Goal: Transaction & Acquisition: Book appointment/travel/reservation

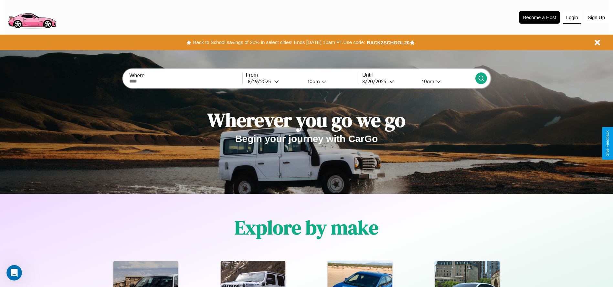
click at [572, 17] on button "Login" at bounding box center [572, 17] width 18 height 12
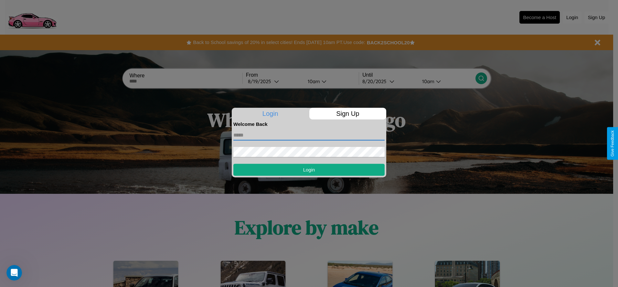
click at [309, 135] on input "text" at bounding box center [308, 135] width 151 height 10
type input "**********"
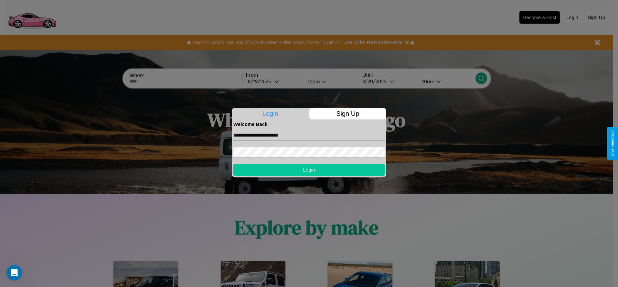
click at [309, 169] on button "Login" at bounding box center [308, 170] width 151 height 12
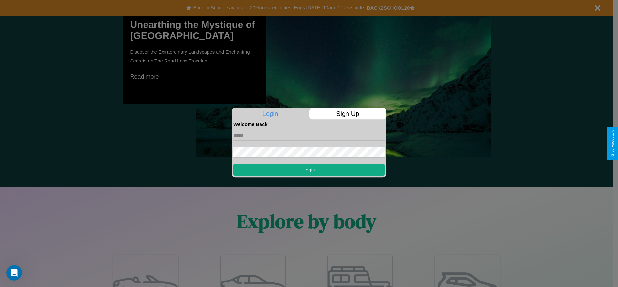
scroll to position [564, 0]
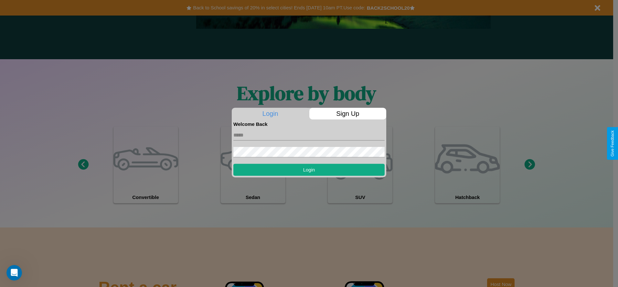
click at [530, 165] on div at bounding box center [309, 143] width 618 height 287
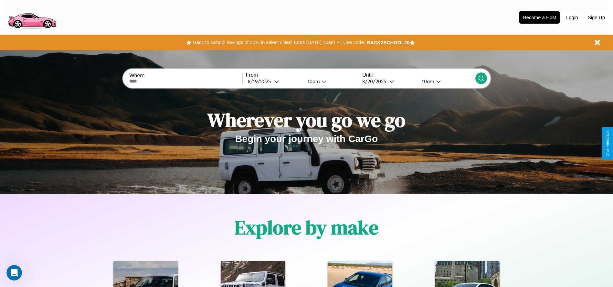
scroll to position [450, 0]
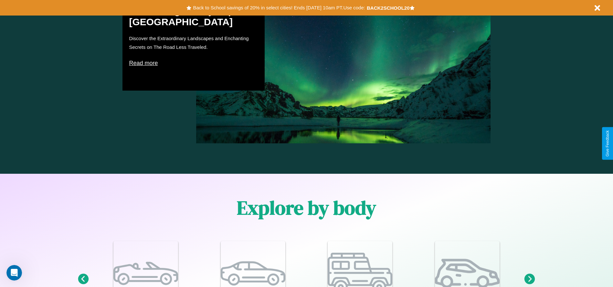
click at [530, 279] on icon at bounding box center [530, 279] width 11 height 11
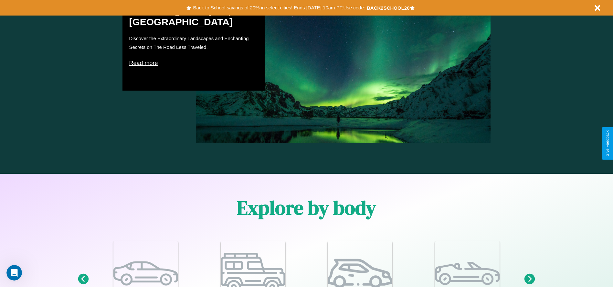
click at [83, 279] on icon at bounding box center [83, 279] width 11 height 11
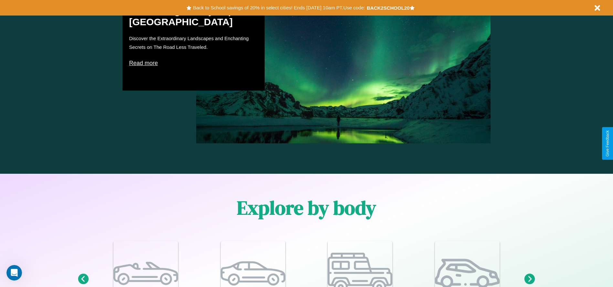
click at [530, 279] on icon at bounding box center [530, 279] width 11 height 11
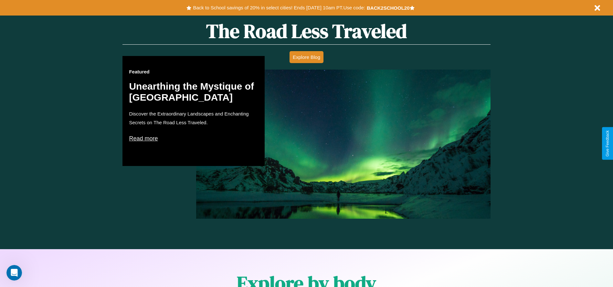
scroll to position [369, 0]
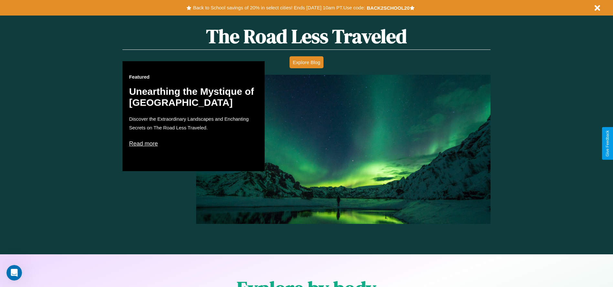
click at [194, 143] on p "Read more" at bounding box center [193, 143] width 129 height 10
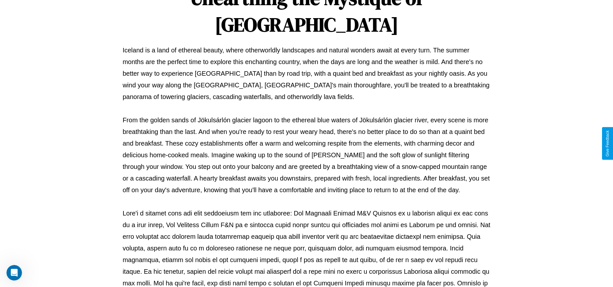
scroll to position [214, 0]
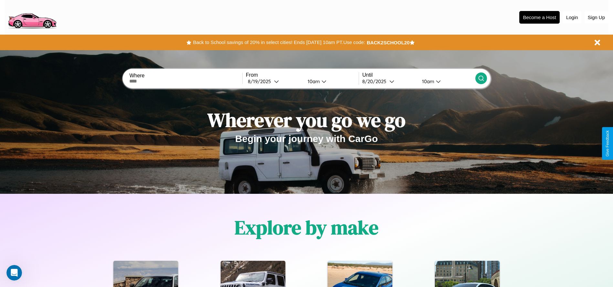
click at [186, 81] on input "text" at bounding box center [185, 81] width 113 height 5
type input "**********"
click at [274, 81] on div "[DATE]" at bounding box center [261, 81] width 26 height 6
select select "*"
select select "****"
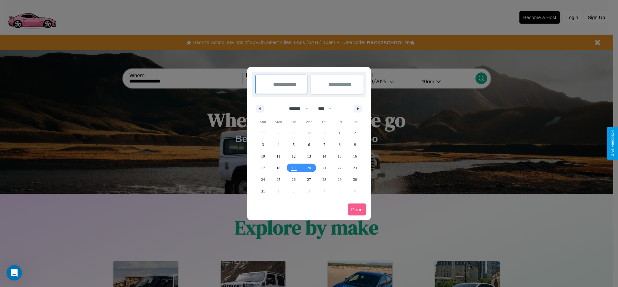
drag, startPoint x: 296, startPoint y: 108, endPoint x: 309, endPoint y: 130, distance: 25.0
click at [296, 108] on select "******* ******** ***** ***** *** **** **** ****** ********* ******* ******** **…" at bounding box center [297, 108] width 27 height 11
select select "*"
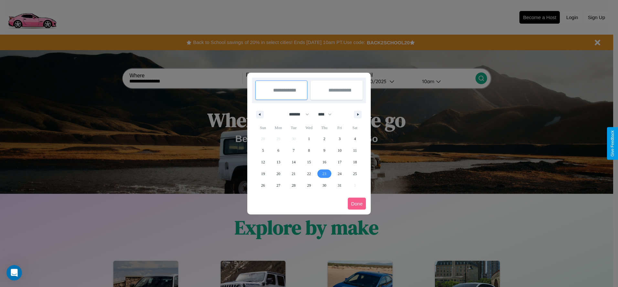
click at [324, 173] on span "23" at bounding box center [324, 174] width 4 height 12
type input "**********"
click at [339, 173] on span "24" at bounding box center [340, 174] width 4 height 12
type input "**********"
click at [357, 203] on button "Done" at bounding box center [357, 204] width 18 height 12
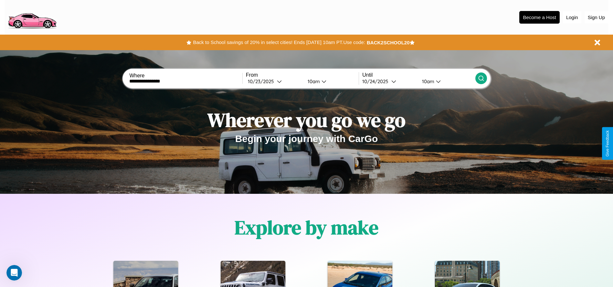
click at [481, 78] on icon at bounding box center [481, 78] width 6 height 6
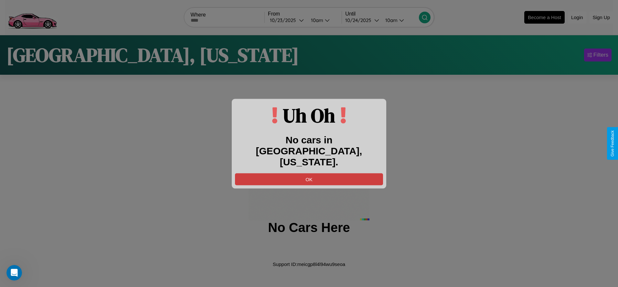
click at [309, 173] on button "OK" at bounding box center [309, 179] width 148 height 12
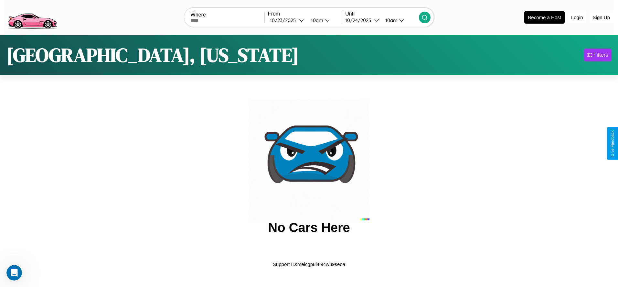
click at [32, 16] on img at bounding box center [32, 16] width 55 height 27
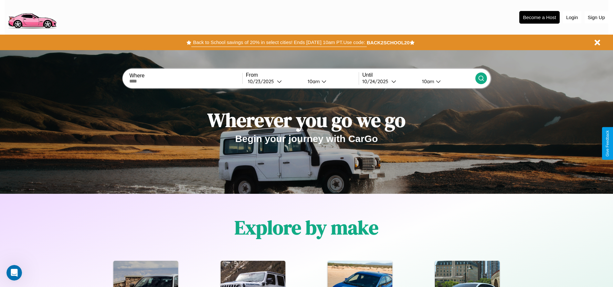
click at [279, 42] on button "Back to School savings of 20% in select cities! Ends [DATE] 10am PT. Use code:" at bounding box center [278, 42] width 175 height 9
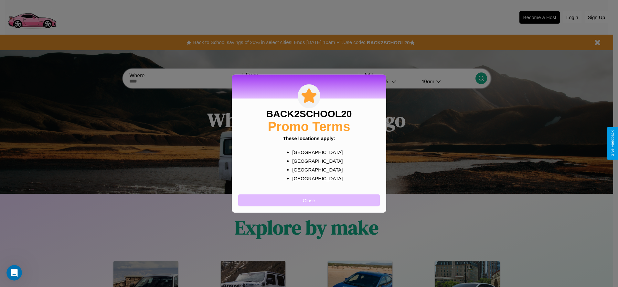
click at [309, 200] on button "Close" at bounding box center [309, 200] width 142 height 12
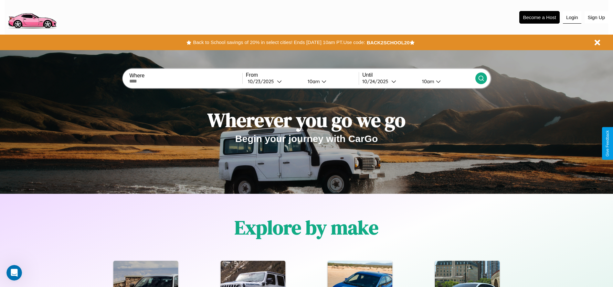
click at [572, 17] on button "Login" at bounding box center [572, 17] width 18 height 12
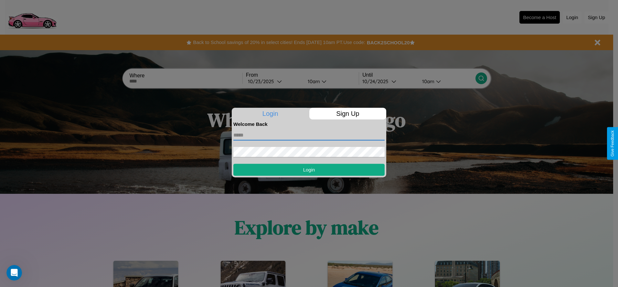
click at [309, 135] on input "text" at bounding box center [308, 135] width 151 height 10
type input "**********"
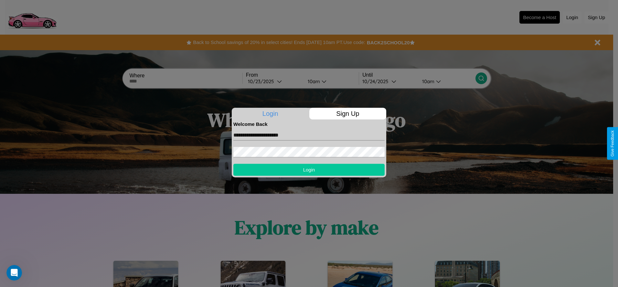
click at [309, 169] on button "Login" at bounding box center [308, 170] width 151 height 12
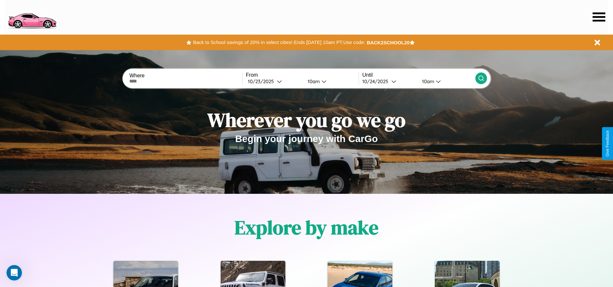
click at [599, 17] on icon at bounding box center [599, 16] width 13 height 9
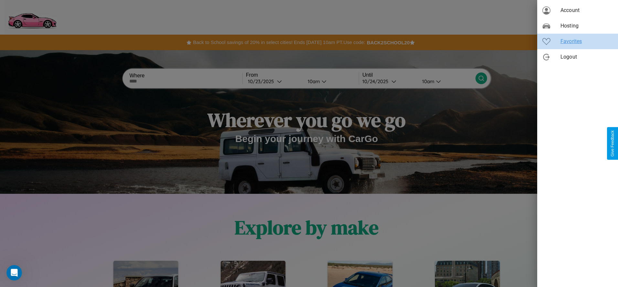
click at [578, 41] on span "Favorites" at bounding box center [587, 42] width 52 height 8
